Goal: Find specific page/section: Find specific page/section

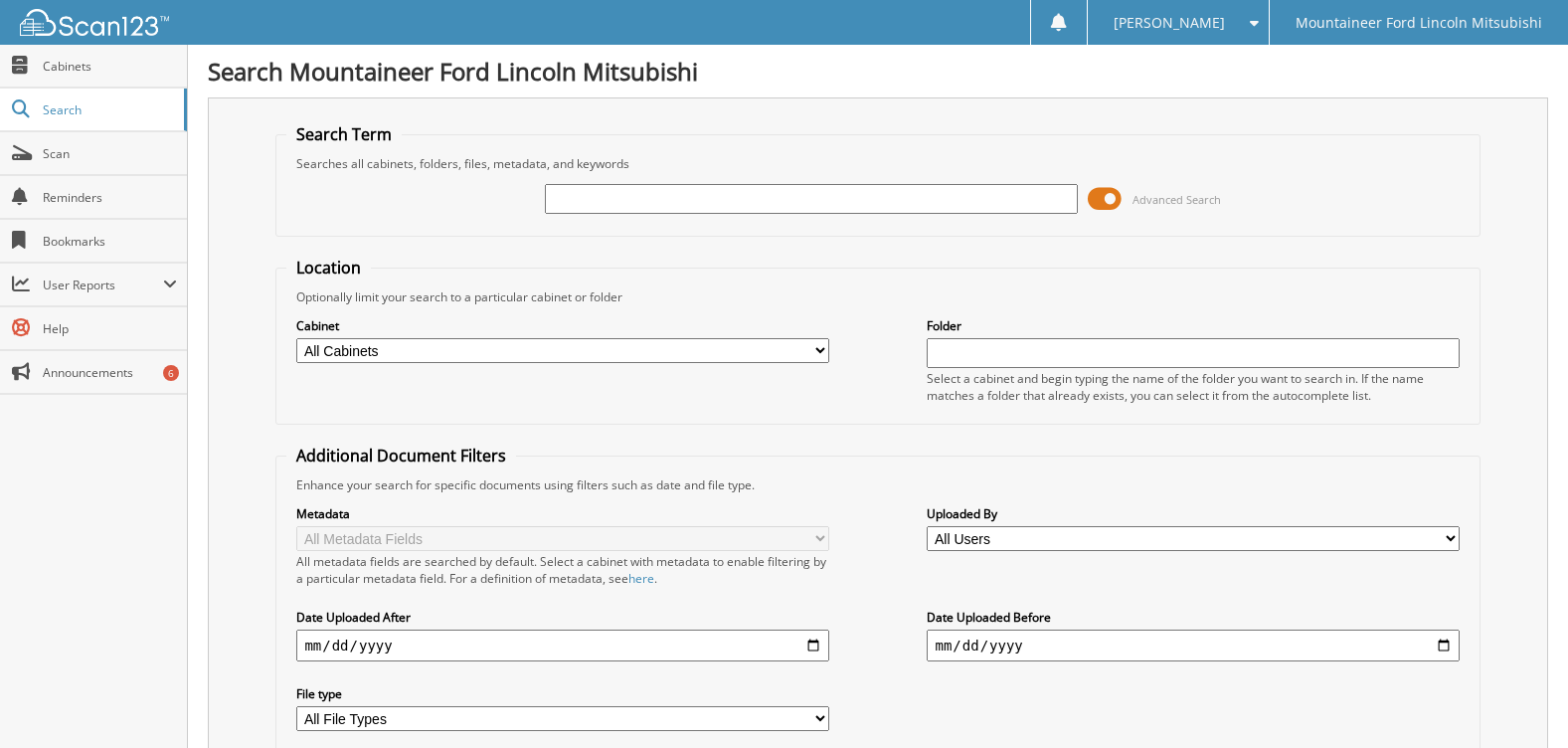
click at [79, 66] on span "Cabinets" at bounding box center [110, 66] width 134 height 17
type input "24449C"
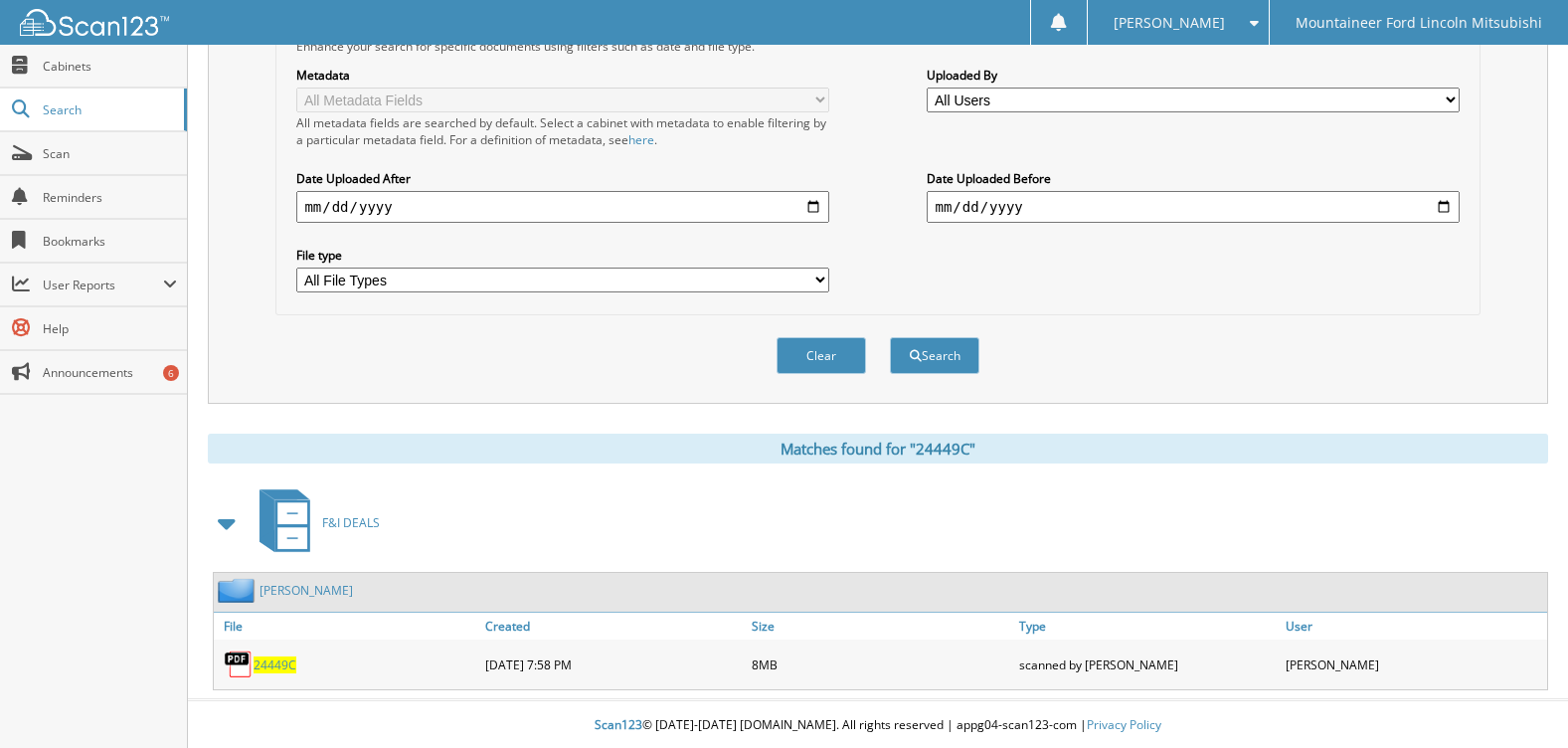
scroll to position [441, 0]
click at [286, 654] on link "24449C" at bounding box center [275, 662] width 43 height 17
click at [272, 661] on span "24449C" at bounding box center [275, 662] width 43 height 17
